Goal: Task Accomplishment & Management: Use online tool/utility

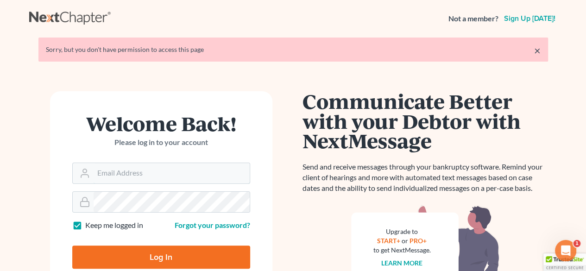
type input "[PERSON_NAME][EMAIL_ADDRESS][DOMAIN_NAME]"
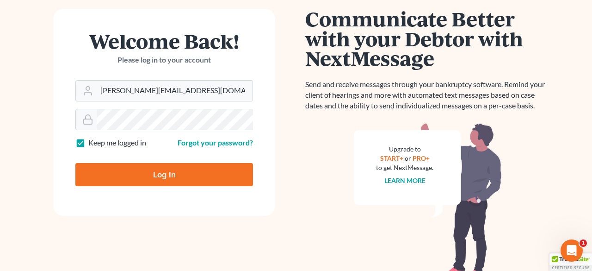
drag, startPoint x: 591, startPoint y: 57, endPoint x: 587, endPoint y: 113, distance: 56.6
click at [585, 113] on html "Not a member? Sign up today! × Sorry, but you don't have permission to access t…" at bounding box center [296, 123] width 592 height 410
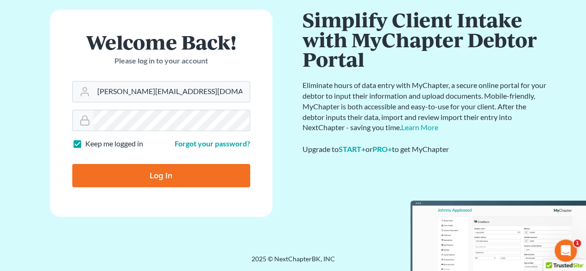
scroll to position [50, 0]
click at [174, 179] on input "Log In" at bounding box center [161, 175] width 178 height 23
type input "Thinking..."
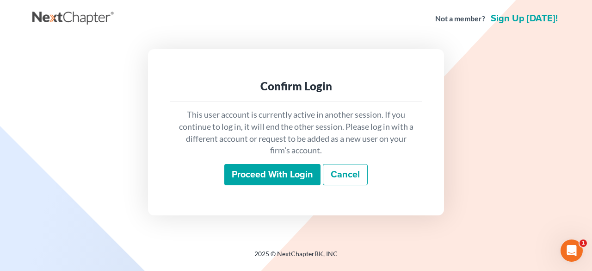
click at [300, 174] on input "Proceed with login" at bounding box center [272, 174] width 96 height 21
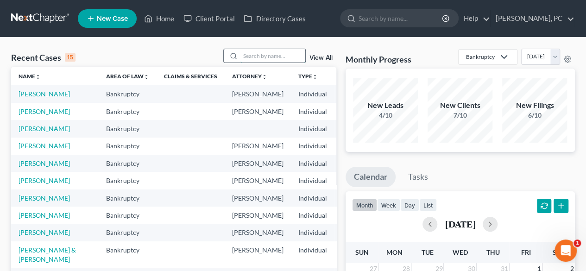
click at [268, 50] on input "search" at bounding box center [272, 55] width 65 height 13
type input "shivers"
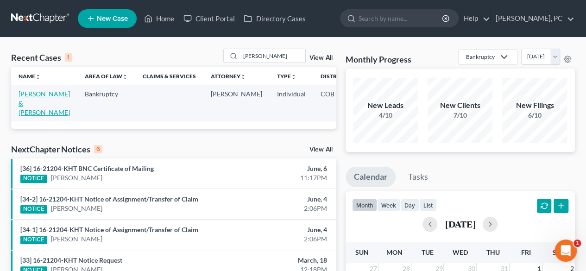
click at [29, 109] on link "Shivers, Leonard & Mary" at bounding box center [44, 103] width 51 height 26
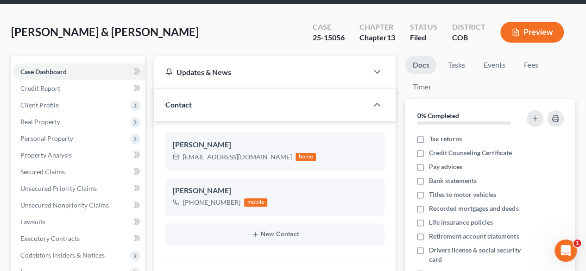
scroll to position [42, 0]
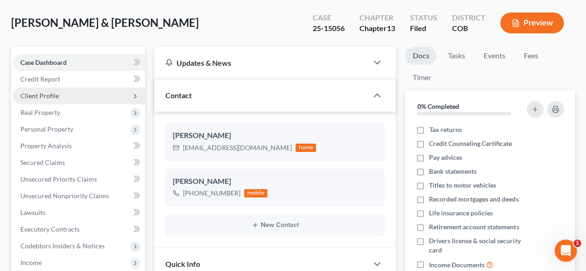
click at [52, 98] on span "Client Profile" at bounding box center [39, 96] width 38 height 8
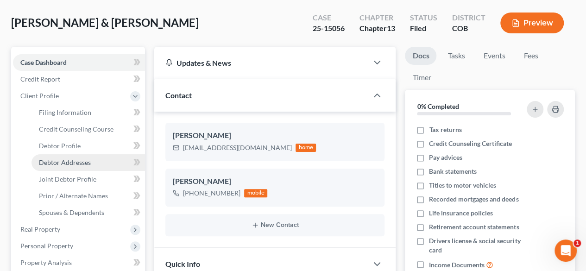
click at [69, 159] on span "Debtor Addresses" at bounding box center [65, 162] width 52 height 8
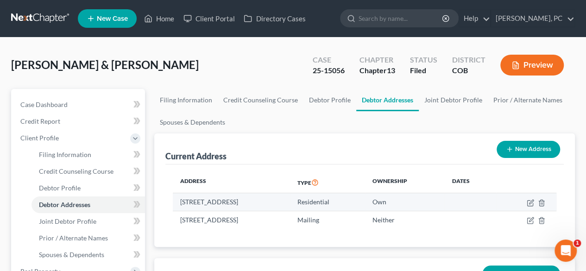
drag, startPoint x: 176, startPoint y: 199, endPoint x: 290, endPoint y: 199, distance: 114.3
click at [289, 199] on td "25761 Cty Rd 162, Nathrop, CO 81236" at bounding box center [231, 202] width 117 height 18
copy td "25761 Cty Rd 162, Nathrop, CO 81236"
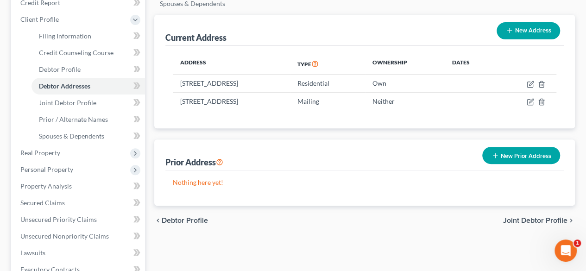
scroll to position [119, 0]
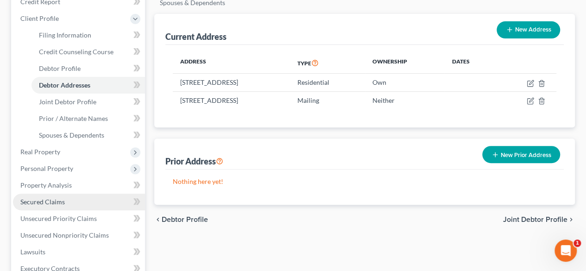
click at [51, 204] on span "Secured Claims" at bounding box center [42, 202] width 44 height 8
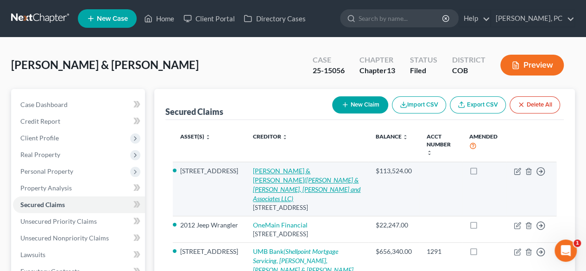
click at [268, 168] on link "Frank & Paige Krekeler (Frank & Paige Krekeler, Brownlee and Associates LLC)" at bounding box center [306, 185] width 107 height 36
select select "5"
select select "4"
select select "3"
select select "0"
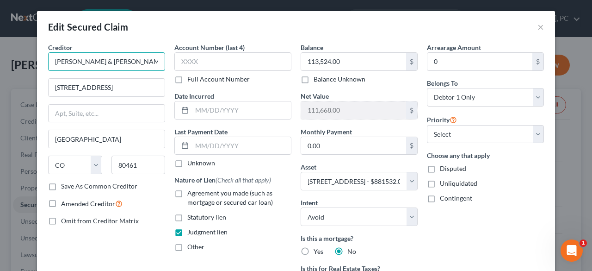
drag, startPoint x: 121, startPoint y: 61, endPoint x: 21, endPoint y: 68, distance: 99.8
click at [21, 68] on div "Edit Secured Claim × Creditor * Frank & Paige Krekeler 2080 Gem Valley Drive Le…" at bounding box center [296, 135] width 592 height 271
click at [539, 26] on button "×" at bounding box center [541, 26] width 6 height 11
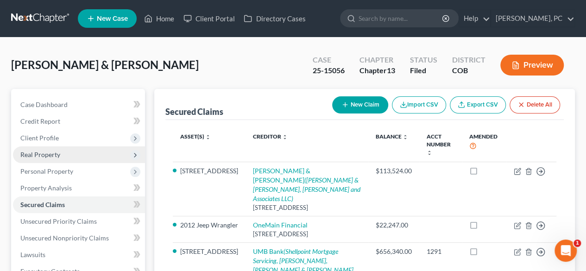
click at [48, 154] on span "Real Property" at bounding box center [40, 154] width 40 height 8
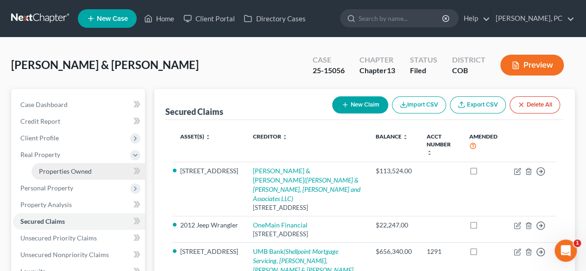
click at [69, 165] on link "Properties Owned" at bounding box center [87, 171] width 113 height 17
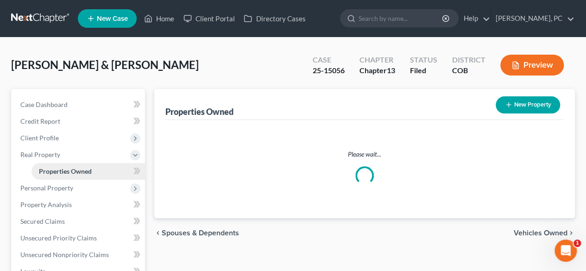
click at [69, 165] on link "Properties Owned" at bounding box center [87, 171] width 113 height 17
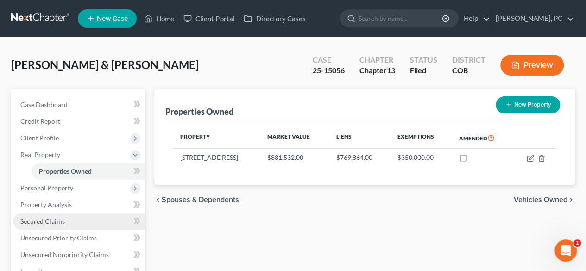
click at [59, 218] on span "Secured Claims" at bounding box center [42, 221] width 44 height 8
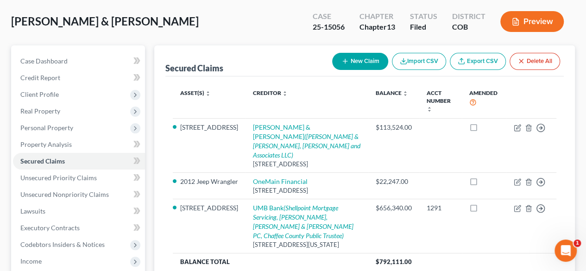
scroll to position [47, 0]
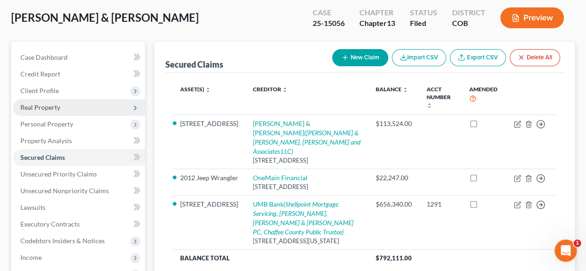
click at [50, 104] on span "Real Property" at bounding box center [40, 107] width 40 height 8
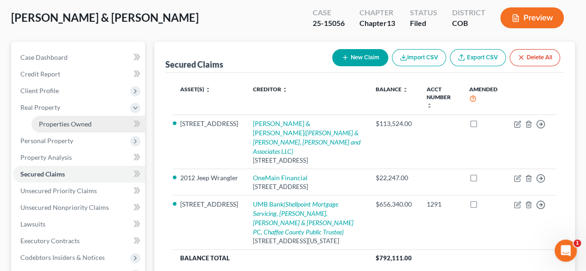
click at [66, 122] on span "Properties Owned" at bounding box center [65, 124] width 53 height 8
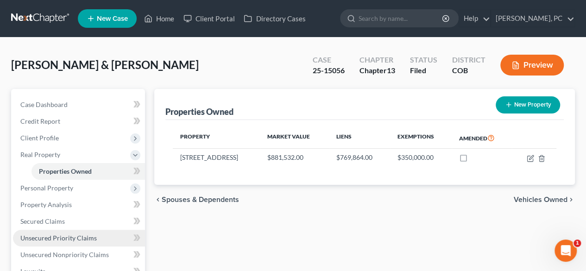
click at [56, 230] on link "Unsecured Priority Claims" at bounding box center [79, 238] width 132 height 17
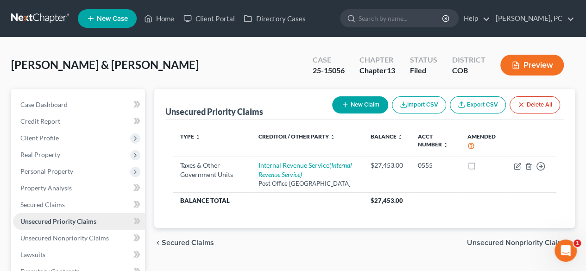
click at [56, 225] on link "Unsecured Priority Claims" at bounding box center [79, 221] width 132 height 17
click at [54, 205] on span "Secured Claims" at bounding box center [42, 204] width 44 height 8
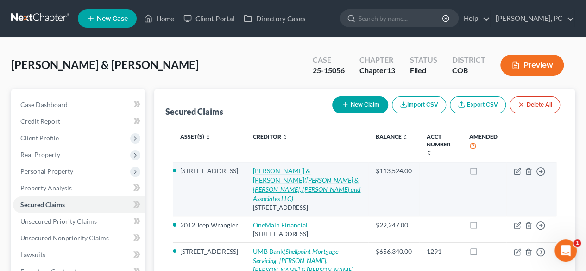
click at [284, 177] on icon "(Frank & Paige Krekeler, Brownlee and Associates LLC)" at bounding box center [306, 189] width 107 height 26
select select "5"
select select "4"
select select "3"
select select "0"
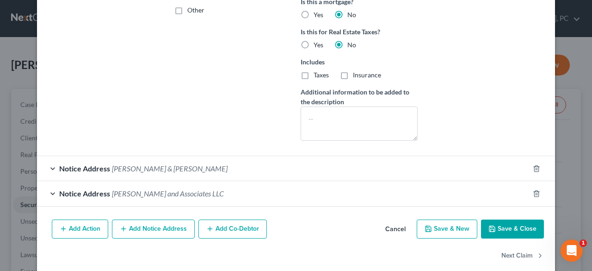
scroll to position [247, 0]
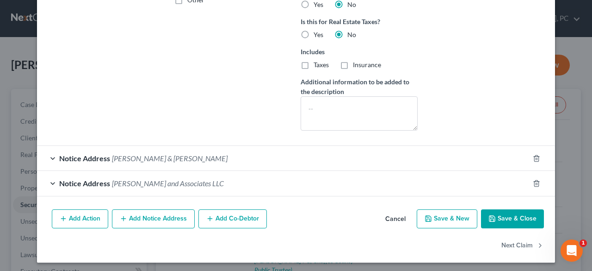
click at [168, 154] on span "Frank & Paige Krekeler" at bounding box center [170, 158] width 116 height 9
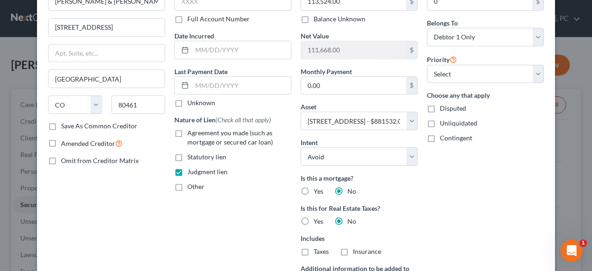
scroll to position [12, 0]
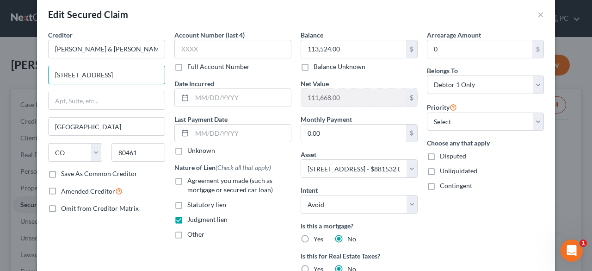
drag, startPoint x: 118, startPoint y: 78, endPoint x: 21, endPoint y: 79, distance: 96.7
click at [21, 79] on div "Edit Secured Claim × Creditor * Frank & Paige Krekeler 2080 Gem Valley Drive Le…" at bounding box center [296, 135] width 592 height 271
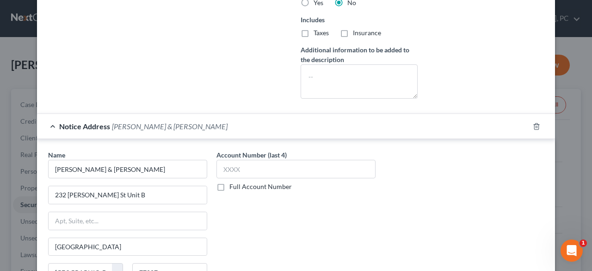
scroll to position [317, 0]
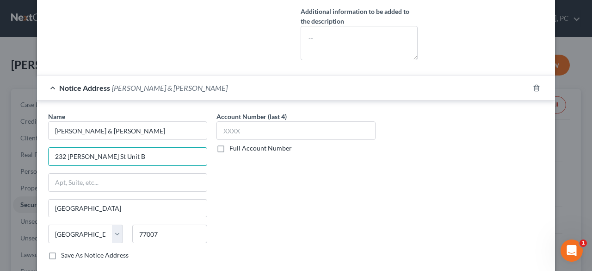
drag, startPoint x: 125, startPoint y: 154, endPoint x: 7, endPoint y: 157, distance: 117.6
click at [7, 157] on div "Edit Secured Claim × Creditor * Frank & Paige Krekeler 2080 Gem Valley Drive Le…" at bounding box center [296, 135] width 592 height 271
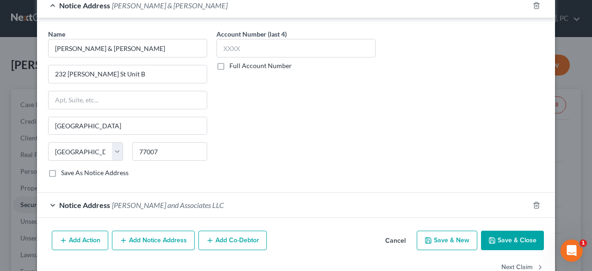
scroll to position [419, 0]
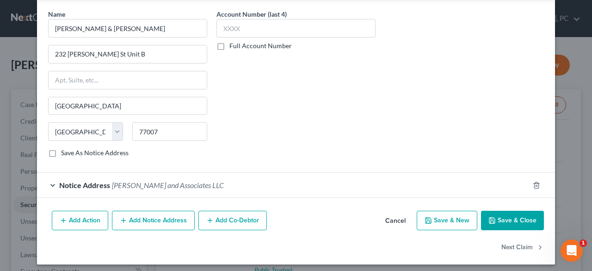
click at [172, 182] on span "Brownlee and Associates LLC" at bounding box center [168, 185] width 112 height 9
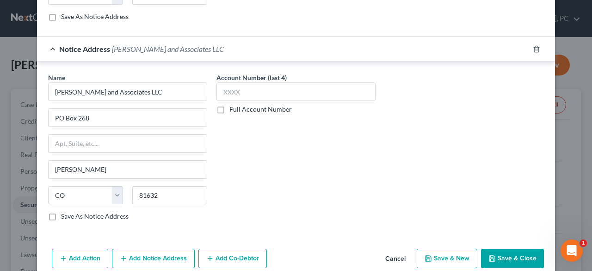
scroll to position [568, 0]
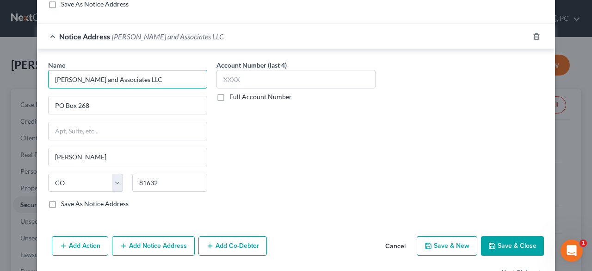
drag, startPoint x: 146, startPoint y: 71, endPoint x: 18, endPoint y: 81, distance: 129.0
click at [18, 81] on div "Edit Secured Claim × Creditor * Frank & Paige Krekeler 2080 Gem Valley Drive Le…" at bounding box center [296, 135] width 592 height 271
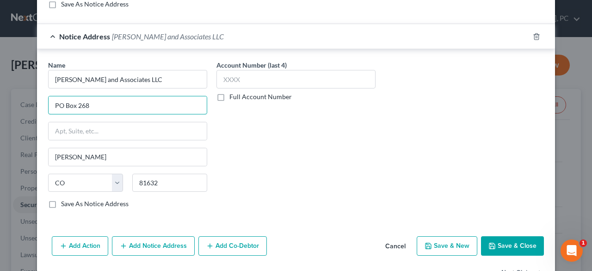
drag, startPoint x: 101, startPoint y: 103, endPoint x: 38, endPoint y: 99, distance: 62.6
click at [38, 99] on div "Name * Brownlee and Associates LLC PO Box 268 Edwards State AL AK AR AZ CA CO C…" at bounding box center [296, 136] width 518 height 174
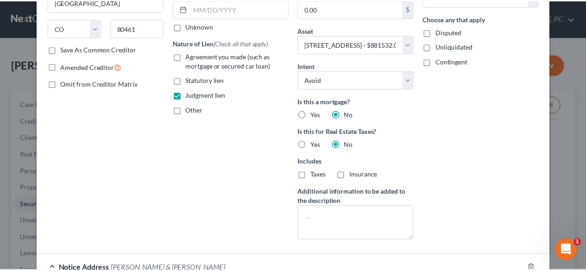
scroll to position [0, 0]
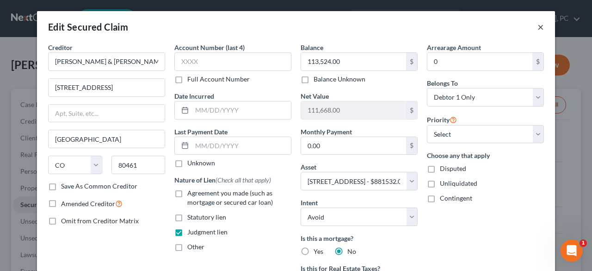
click at [538, 26] on button "×" at bounding box center [541, 26] width 6 height 11
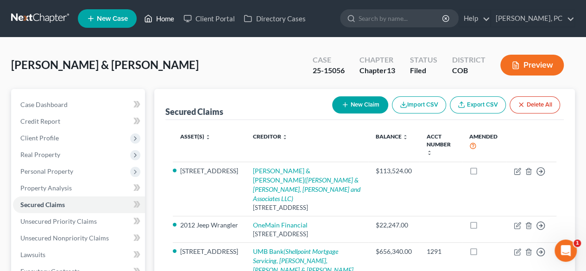
click at [166, 18] on link "Home" at bounding box center [158, 18] width 39 height 17
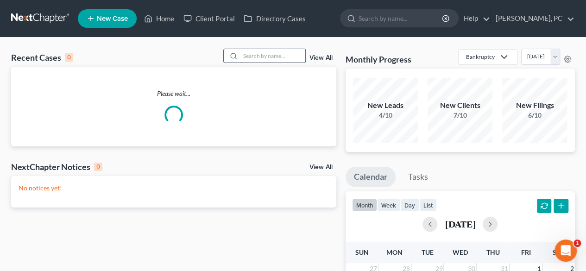
click at [268, 61] on input "search" at bounding box center [272, 55] width 65 height 13
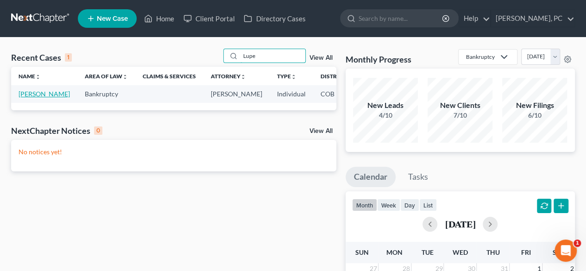
type input "Lupe"
click at [31, 96] on link "Lozano, Lupe" at bounding box center [44, 94] width 51 height 8
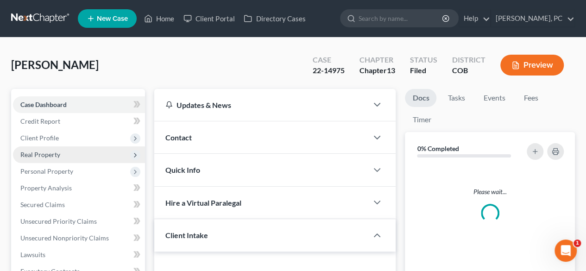
click at [48, 158] on span "Real Property" at bounding box center [79, 154] width 132 height 17
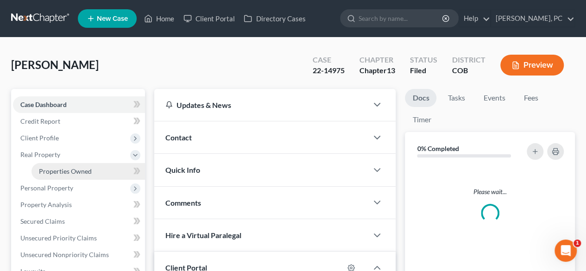
click at [54, 166] on link "Properties Owned" at bounding box center [87, 171] width 113 height 17
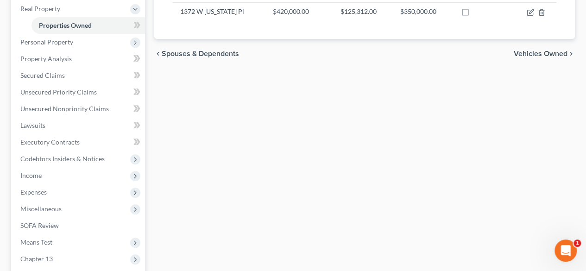
scroll to position [153, 0]
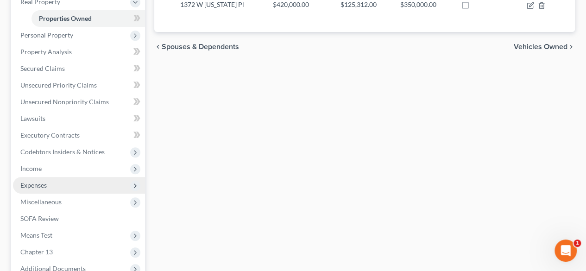
click at [34, 179] on span "Expenses" at bounding box center [79, 185] width 132 height 17
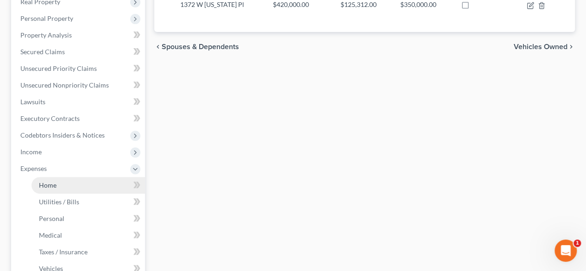
click at [49, 182] on span "Home" at bounding box center [48, 185] width 18 height 8
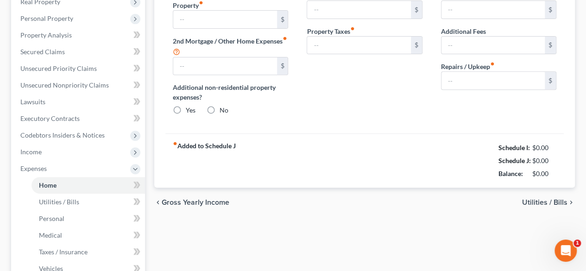
type input "956.00"
type input "0.00"
radio input "true"
type input "0.00"
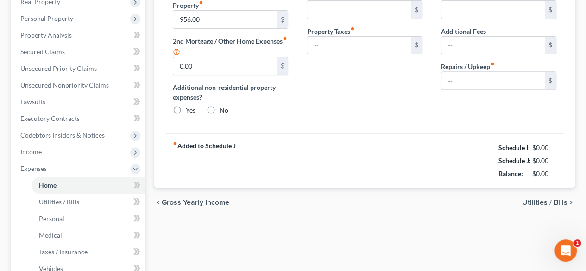
type input "0.00"
type input "100.00"
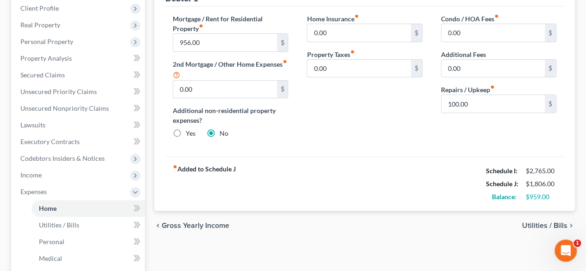
scroll to position [134, 0]
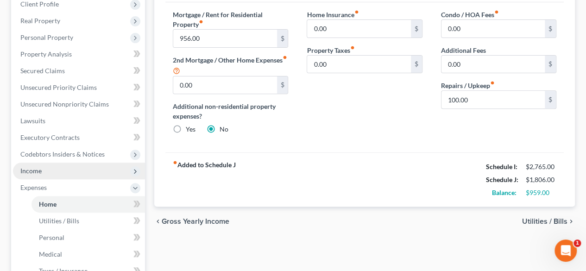
click at [37, 170] on span "Income" at bounding box center [30, 171] width 21 height 8
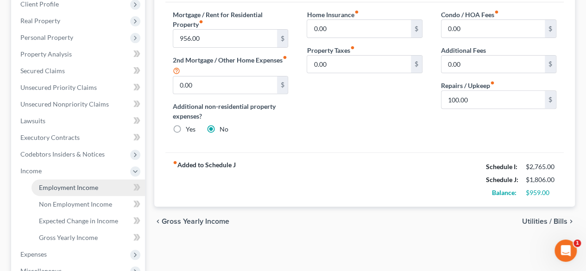
click at [62, 185] on span "Employment Income" at bounding box center [68, 187] width 59 height 8
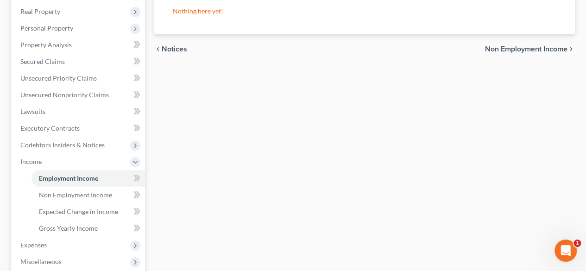
scroll to position [166, 0]
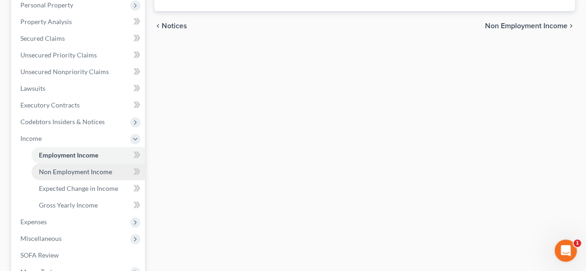
click at [89, 172] on span "Non Employment Income" at bounding box center [75, 172] width 73 height 8
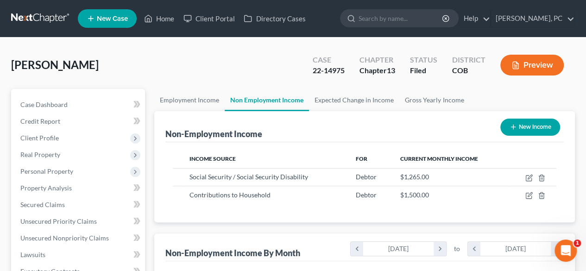
scroll to position [165, 234]
click at [161, 19] on link "Home" at bounding box center [158, 18] width 39 height 17
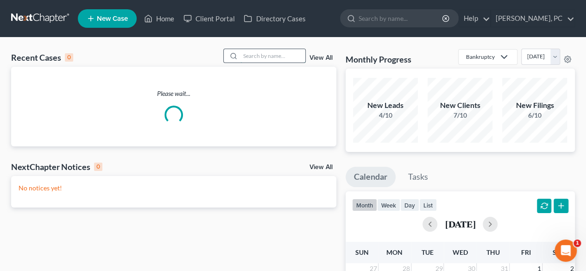
click at [254, 58] on input "search" at bounding box center [272, 55] width 65 height 13
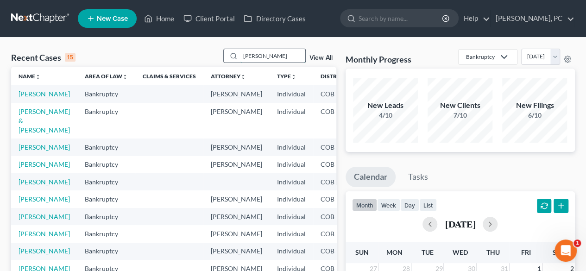
type input "maya harris"
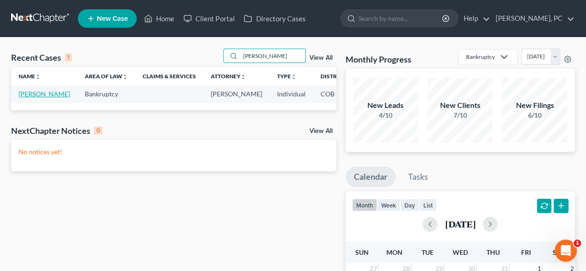
click at [25, 98] on link "Harris, Maya" at bounding box center [44, 94] width 51 height 8
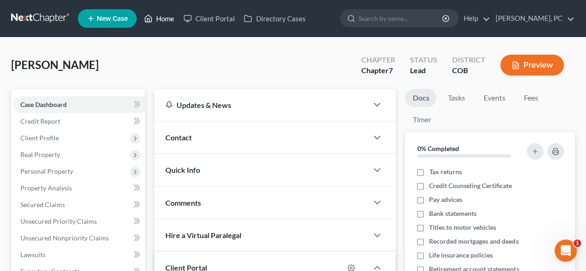
drag, startPoint x: 156, startPoint y: 16, endPoint x: 308, endPoint y: 34, distance: 153.8
click at [156, 16] on link "Home" at bounding box center [158, 18] width 39 height 17
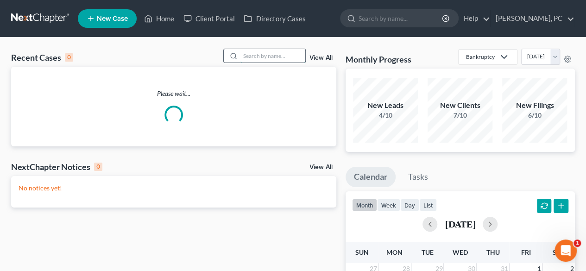
click at [283, 52] on input "search" at bounding box center [272, 55] width 65 height 13
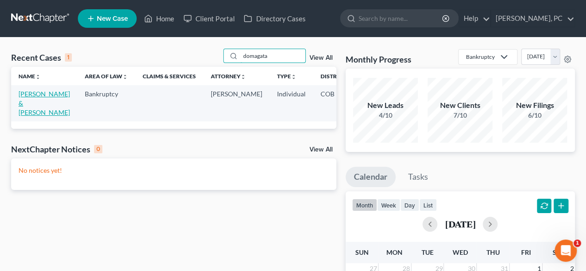
type input "domagata"
click at [31, 100] on link "Domagata, Robert & Judith" at bounding box center [44, 103] width 51 height 26
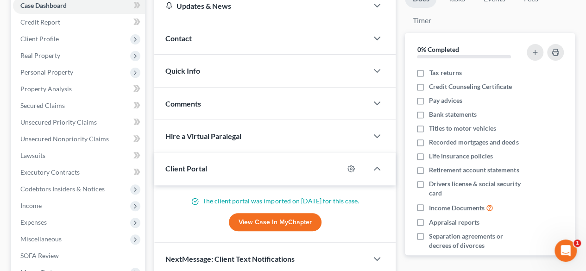
scroll to position [122, 0]
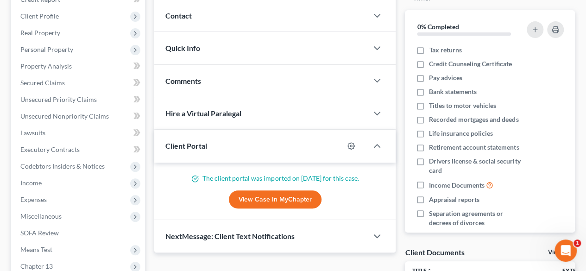
click at [289, 195] on link "View Case in MyChapter" at bounding box center [275, 199] width 93 height 19
